Goal: Task Accomplishment & Management: Complete application form

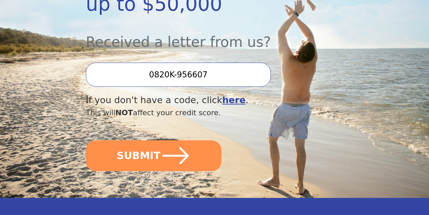
scroll to position [203, 0]
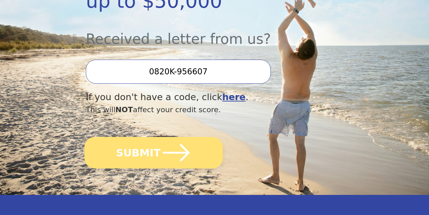
click at [186, 144] on icon "submit" at bounding box center [176, 152] width 27 height 17
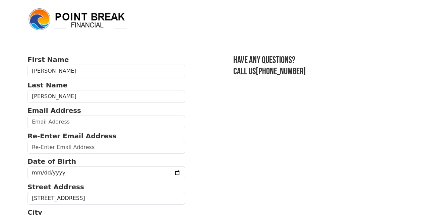
scroll to position [29, 0]
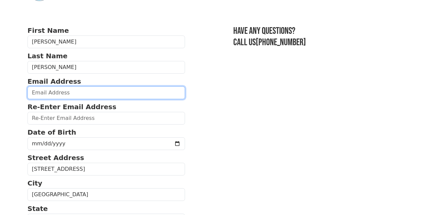
click at [114, 92] on input "email" at bounding box center [105, 92] width 157 height 13
type input "[EMAIL_ADDRESS][DOMAIN_NAME]"
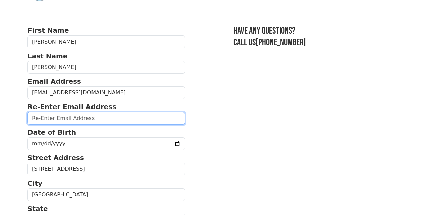
click at [71, 118] on input "email" at bounding box center [105, 118] width 157 height 13
type input "[EMAIL_ADDRESS][DOMAIN_NAME]"
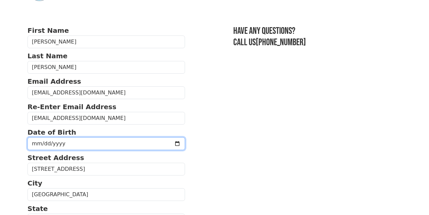
click at [39, 143] on input "date" at bounding box center [105, 143] width 157 height 13
type input "[DATE]"
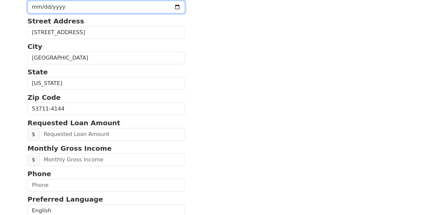
scroll to position [170, 0]
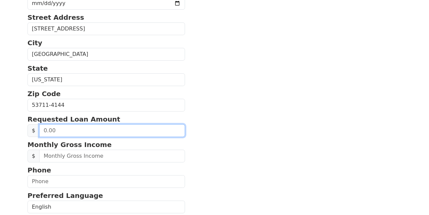
click at [60, 130] on input "text" at bounding box center [112, 130] width 146 height 13
type input "50,000.00"
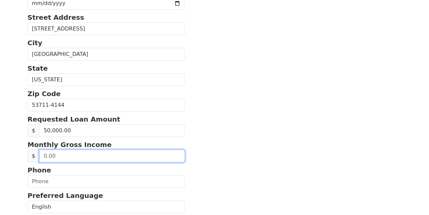
click at [137, 155] on input "text" at bounding box center [112, 156] width 146 height 13
type input "8,000.00"
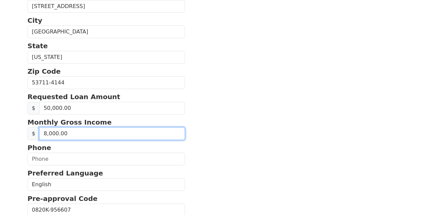
scroll to position [215, 0]
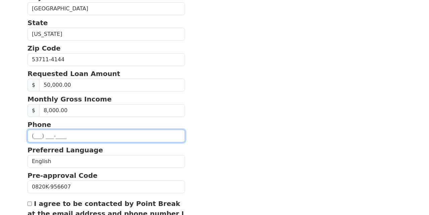
click at [37, 137] on input "text" at bounding box center [105, 136] width 157 height 13
type input "[PHONE_NUMBER]"
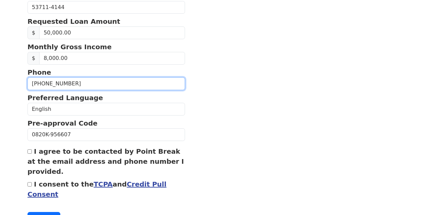
scroll to position [274, 0]
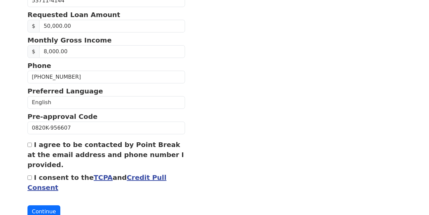
click at [31, 144] on input "I agree to be contacted by Point Break at the email address and phone number I …" at bounding box center [29, 145] width 4 height 4
checkbox input "true"
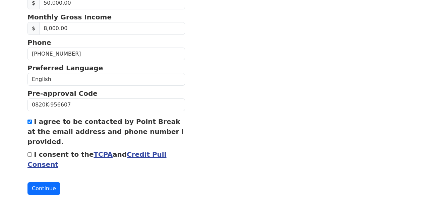
click at [32, 157] on input "I consent to the TCPA and Credit Pull Consent" at bounding box center [29, 154] width 4 height 4
checkbox input "true"
click at [38, 186] on button "Continue" at bounding box center [43, 188] width 33 height 13
